Goal: Transaction & Acquisition: Purchase product/service

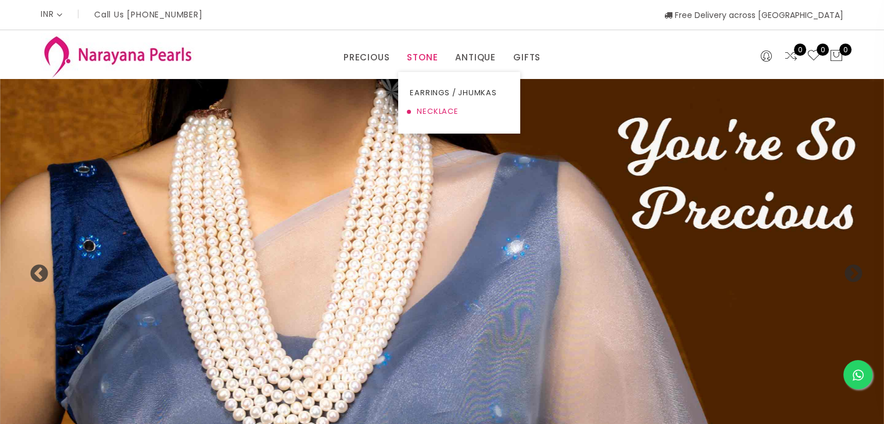
click at [428, 109] on link "NECKLACE" at bounding box center [459, 111] width 99 height 19
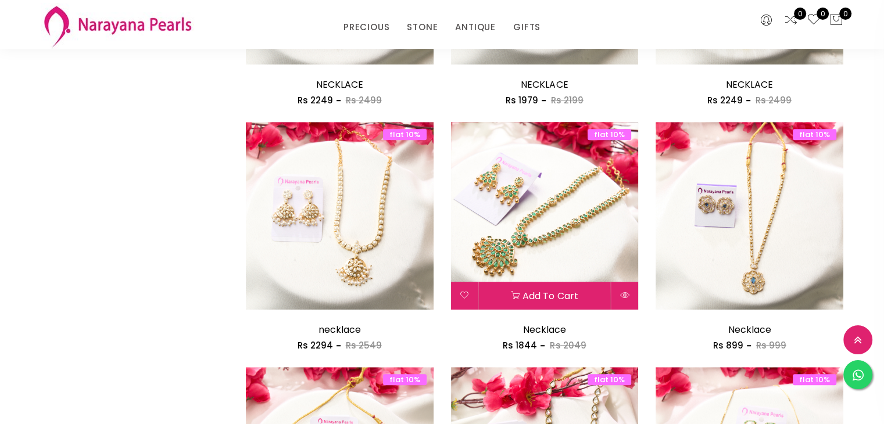
scroll to position [814, 0]
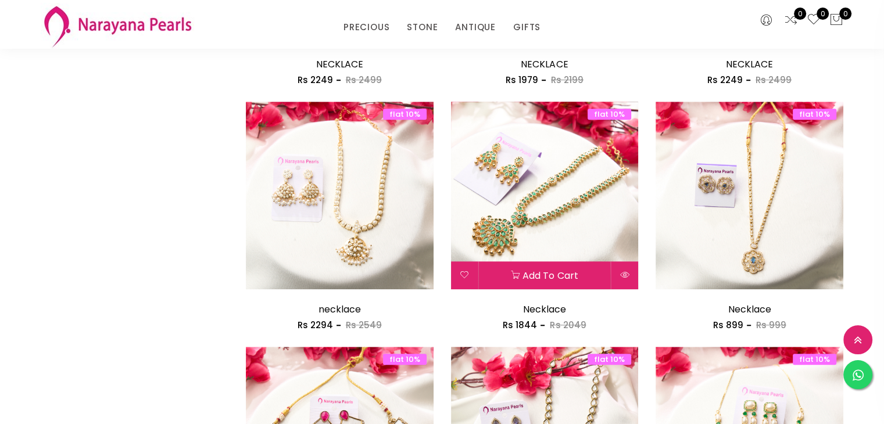
click at [566, 214] on img at bounding box center [545, 196] width 188 height 188
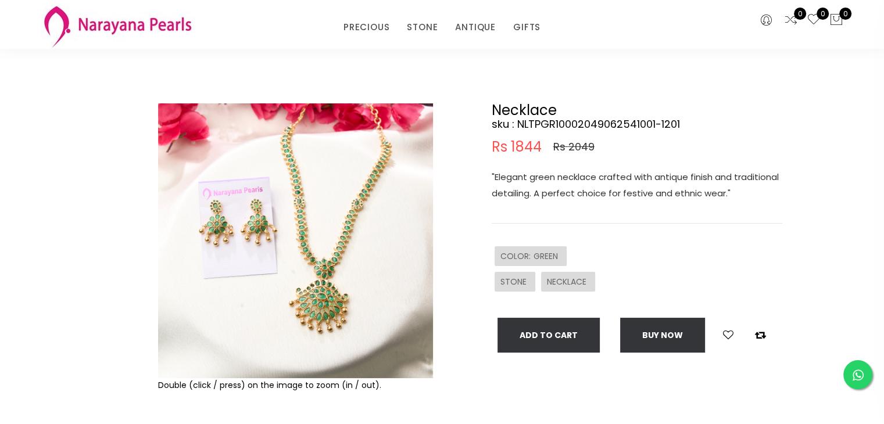
scroll to position [58, 0]
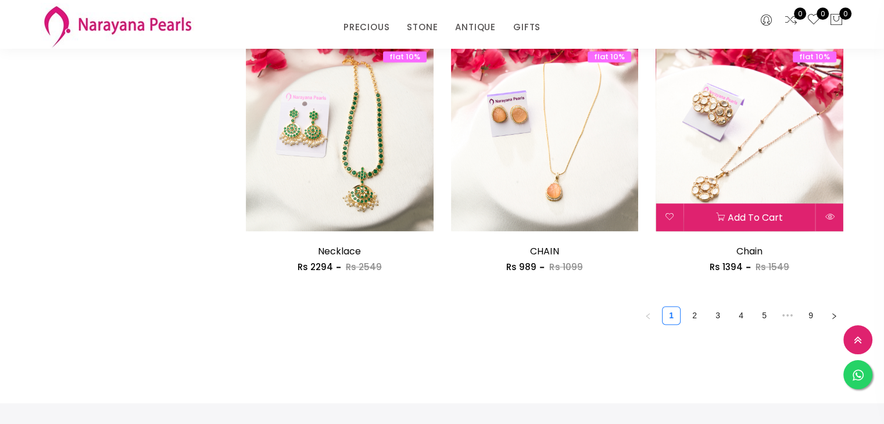
scroll to position [1754, 0]
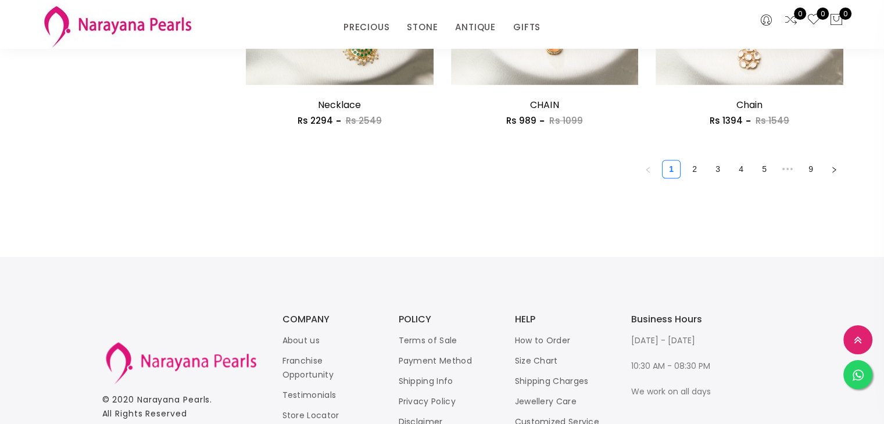
click at [695, 174] on link "2" at bounding box center [694, 168] width 17 height 17
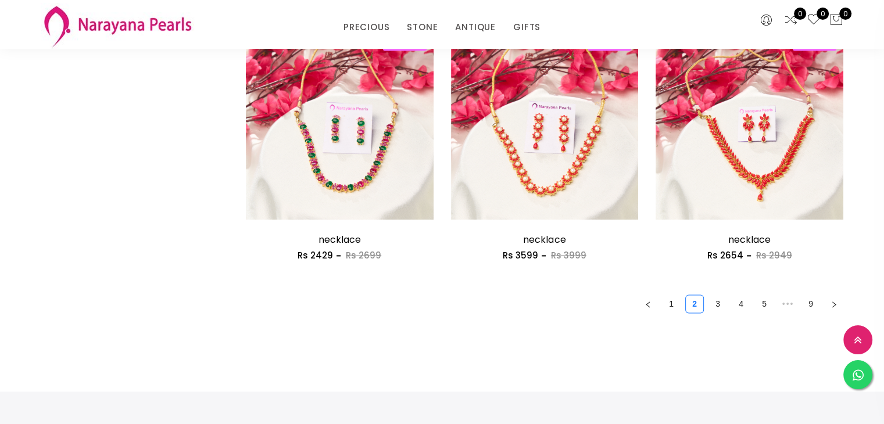
scroll to position [1628, 0]
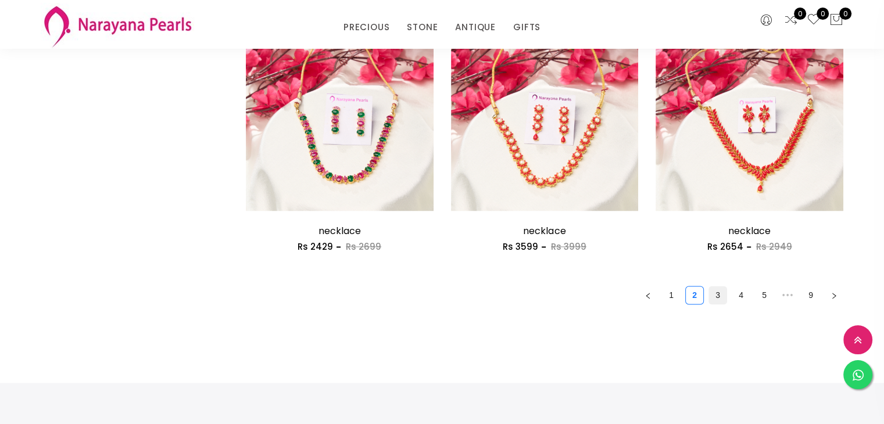
click at [722, 298] on link "3" at bounding box center [717, 295] width 17 height 17
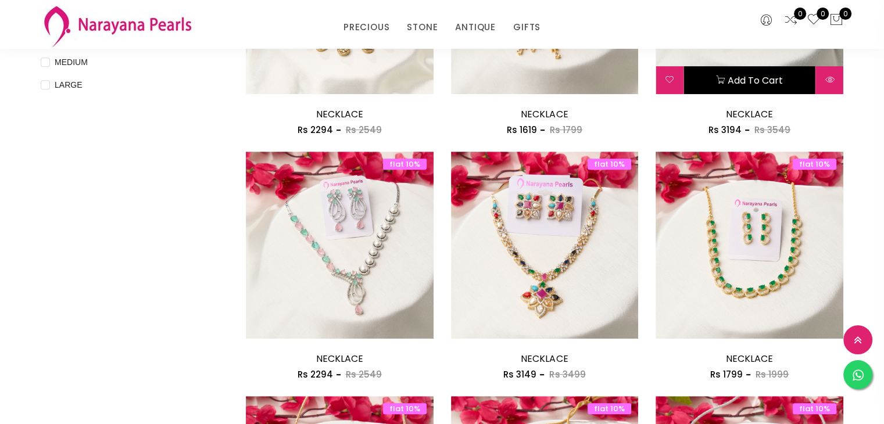
scroll to position [523, 0]
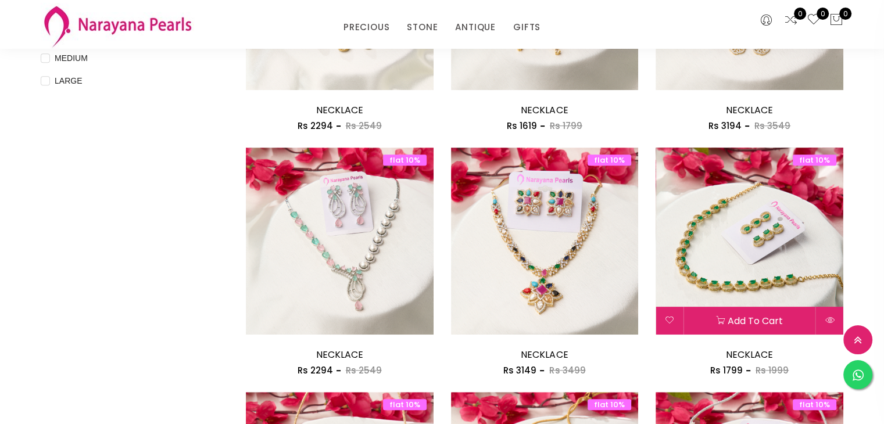
click at [810, 262] on img at bounding box center [750, 242] width 188 height 188
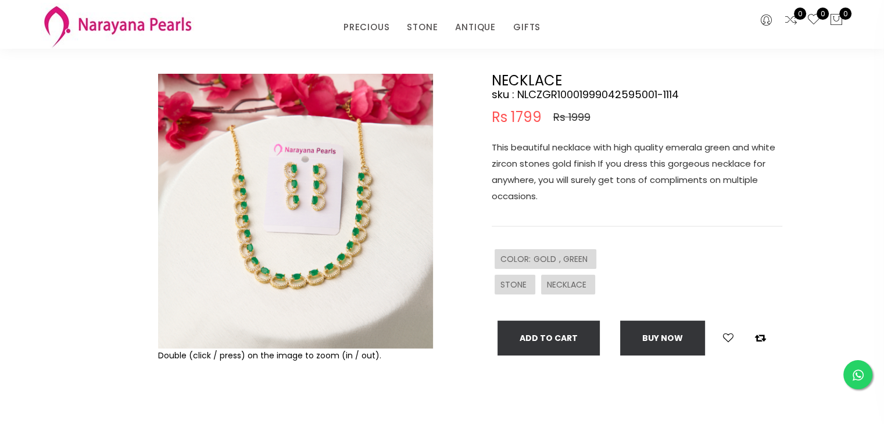
scroll to position [58, 0]
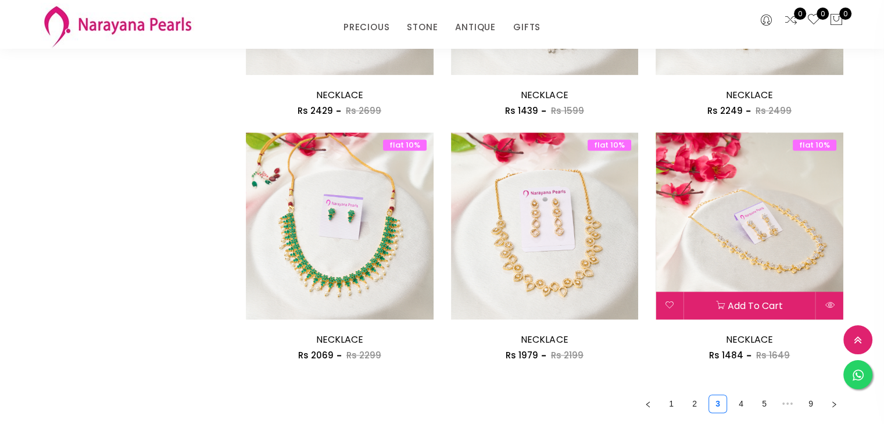
scroll to position [1628, 0]
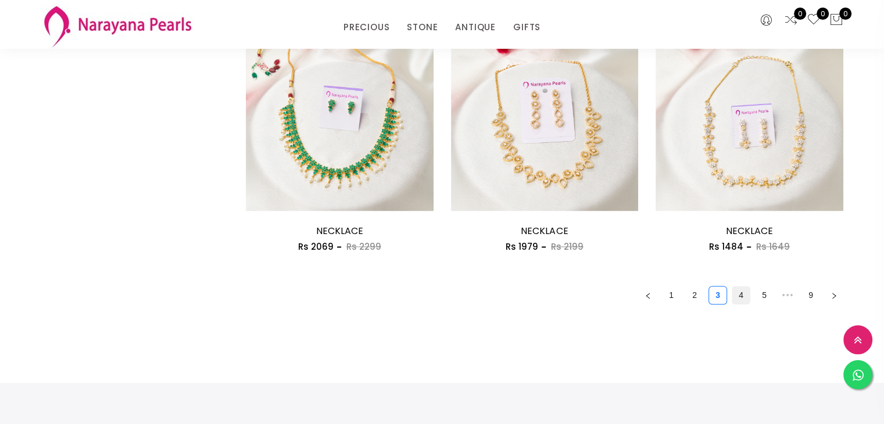
click at [737, 298] on link "4" at bounding box center [740, 295] width 17 height 17
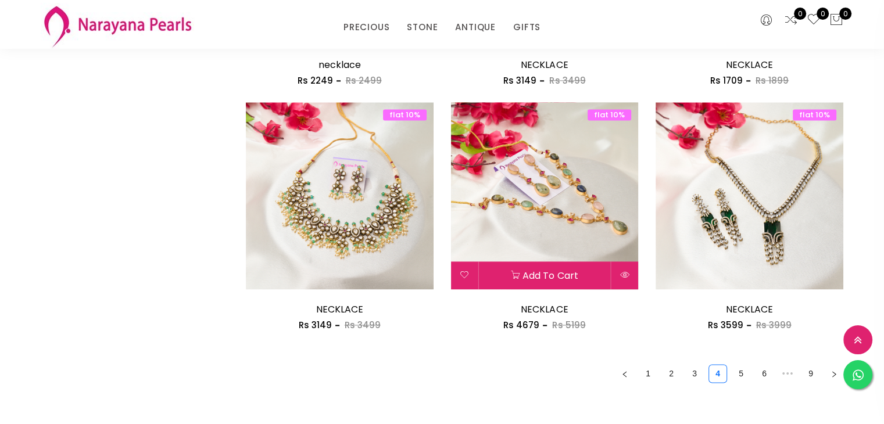
scroll to position [1570, 0]
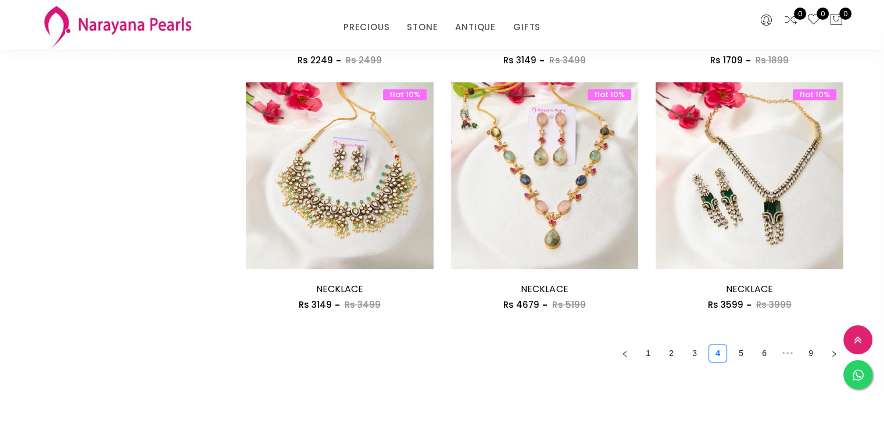
click at [738, 356] on link "5" at bounding box center [740, 353] width 17 height 17
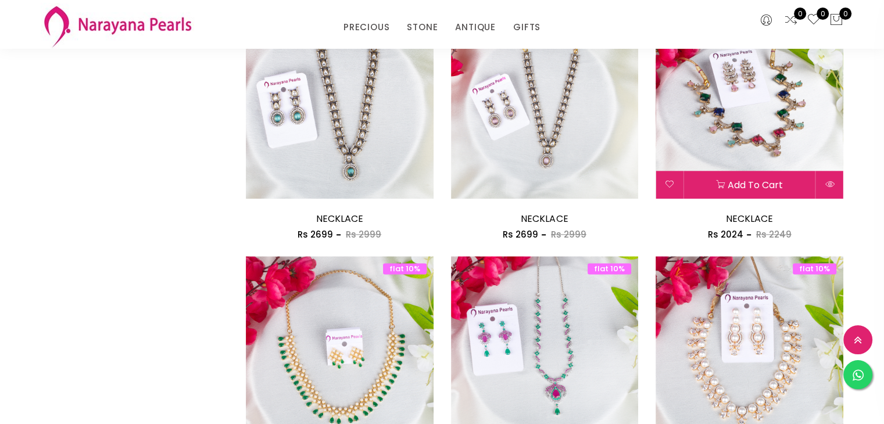
scroll to position [1570, 0]
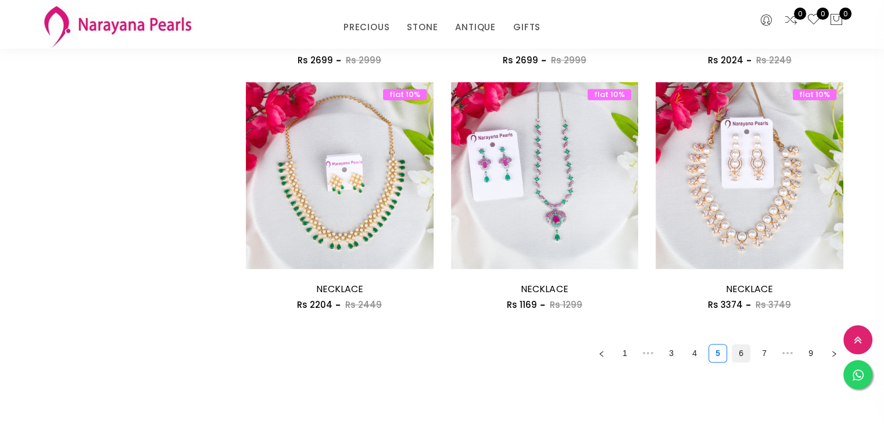
click at [743, 352] on link "6" at bounding box center [740, 353] width 17 height 17
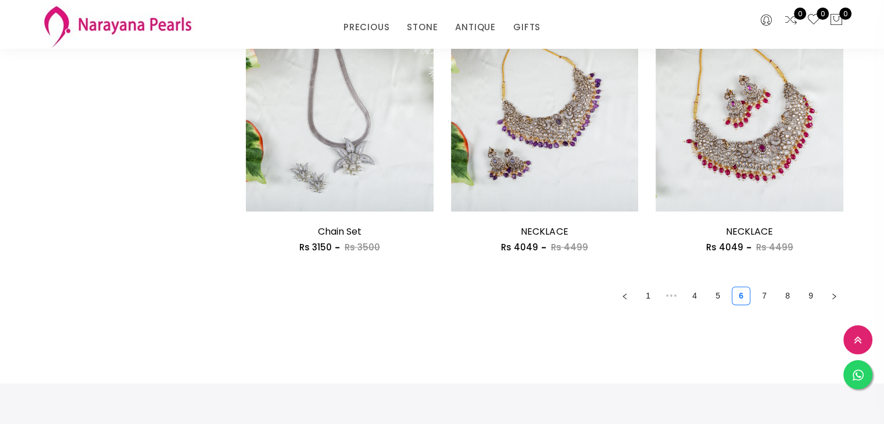
scroll to position [1628, 0]
click at [763, 294] on link "7" at bounding box center [764, 295] width 17 height 17
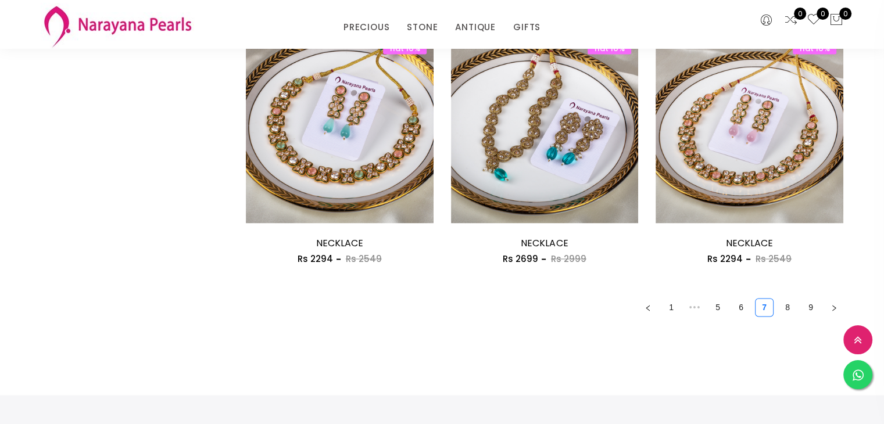
scroll to position [1511, 0]
